Goal: Complete application form

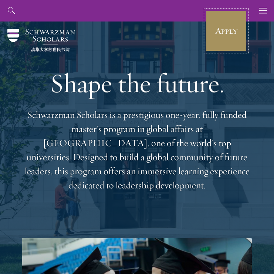
click at [231, 37] on link "Apply" at bounding box center [226, 30] width 41 height 41
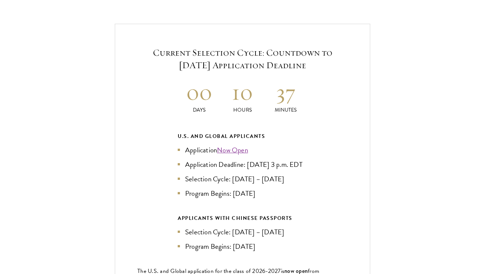
scroll to position [1559, 0]
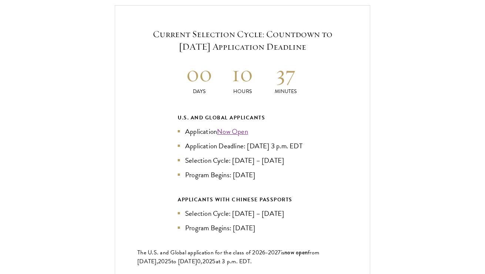
click at [364, 107] on div "Current Selection Cycle: Countdown to [DATE] Application Deadline 00 Days 10 Ho…" at bounding box center [243, 162] width 256 height 315
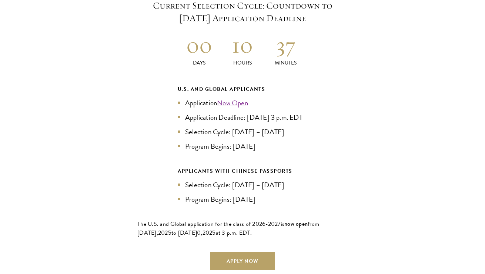
scroll to position [1589, 0]
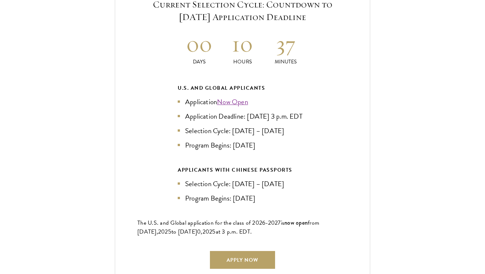
drag, startPoint x: 222, startPoint y: 112, endPoint x: 249, endPoint y: 103, distance: 28.5
click at [249, 111] on li "Application Deadline: [DATE] 3 p.m. EDT" at bounding box center [243, 116] width 130 height 11
copy li "[DATE] 3 p.m. EDT"
